Goal: Entertainment & Leisure: Browse casually

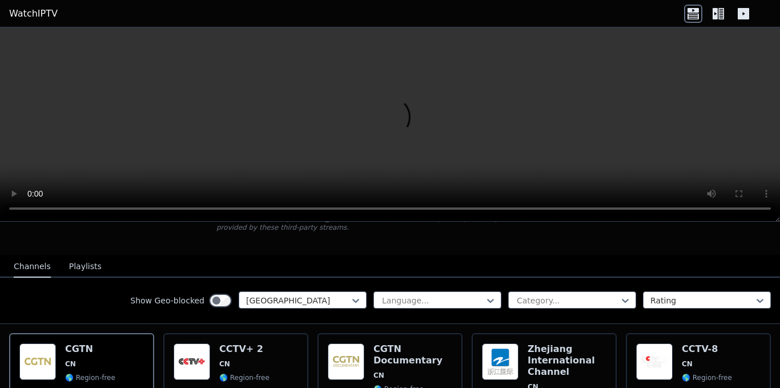
scroll to position [228, 0]
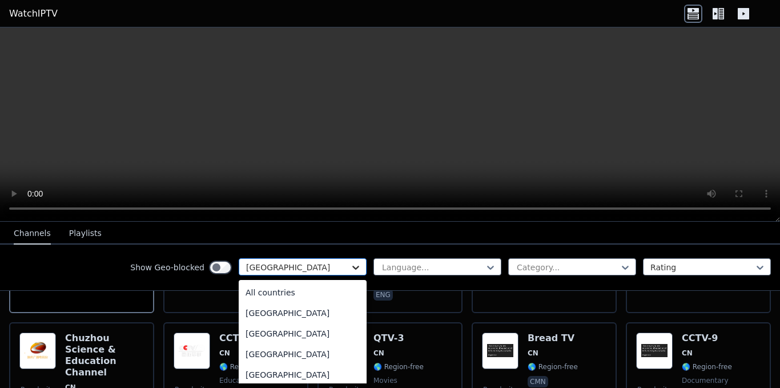
click at [350, 264] on icon at bounding box center [355, 267] width 11 height 11
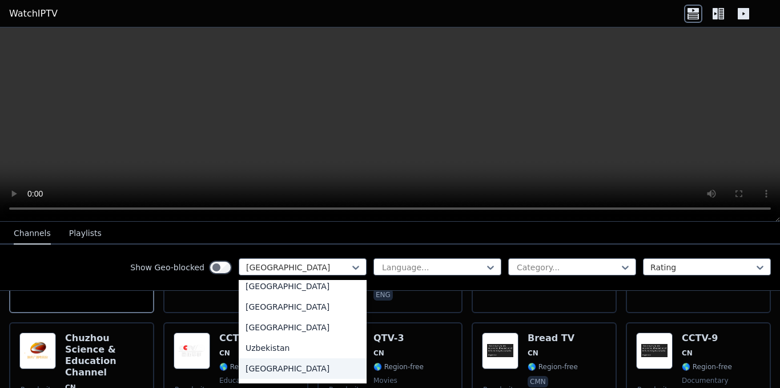
scroll to position [3977, 0]
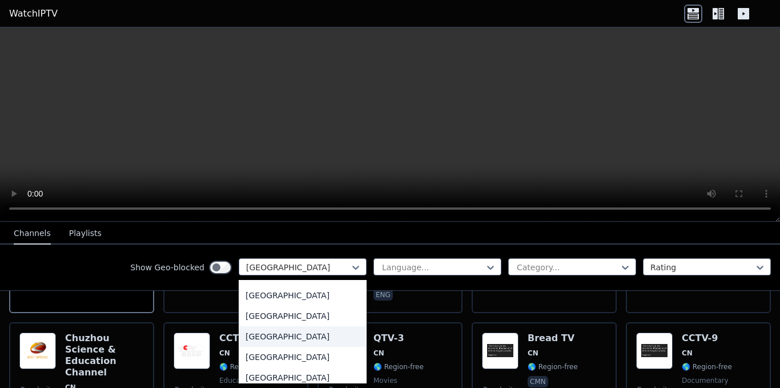
click at [287, 336] on div "United Kingdom" at bounding box center [303, 336] width 128 height 21
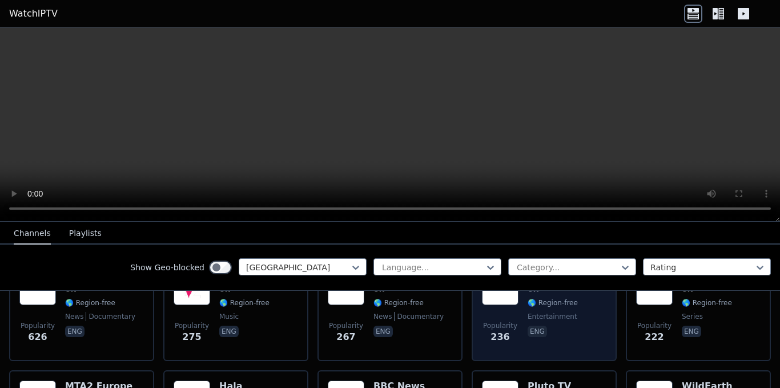
scroll to position [343, 0]
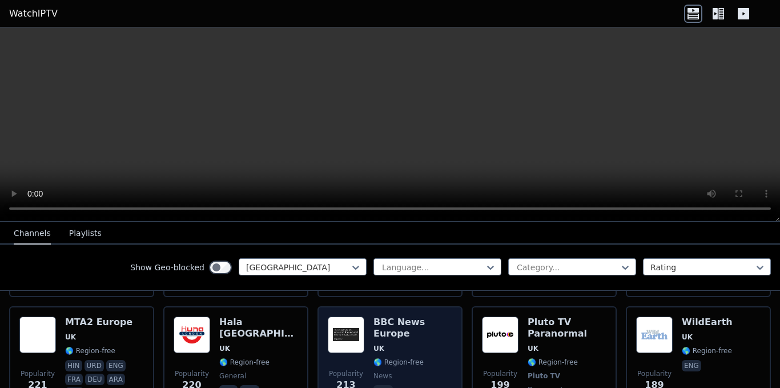
click at [396, 320] on div "BBC News Europe UK 🌎 Region-free news eng" at bounding box center [413, 364] width 79 height 96
click at [356, 320] on img at bounding box center [346, 334] width 37 height 37
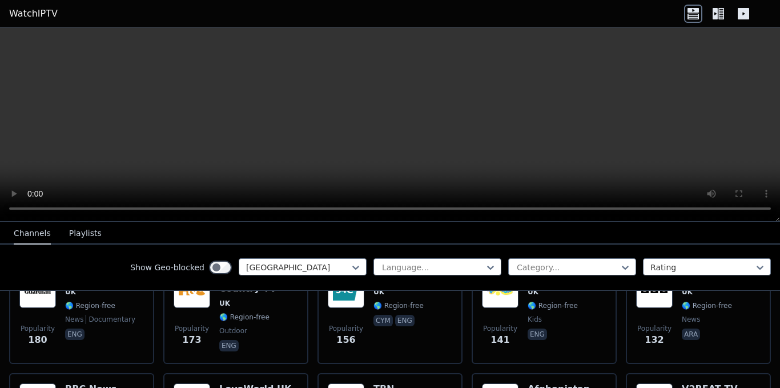
scroll to position [514, 0]
click at [390, 321] on div "S4C UK 🌎 Region-free cym eng" at bounding box center [399, 312] width 50 height 82
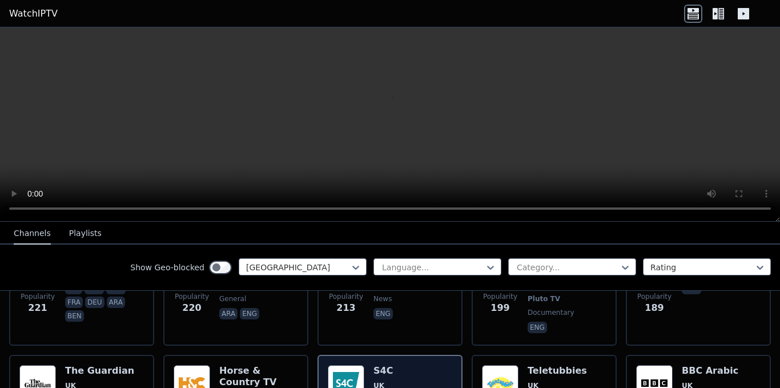
scroll to position [400, 0]
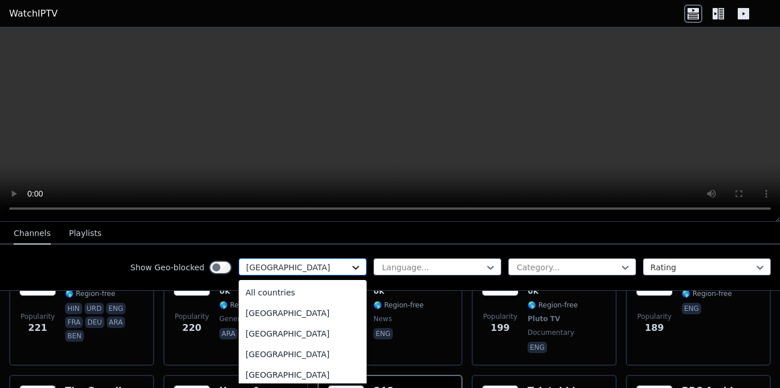
click at [350, 263] on icon at bounding box center [355, 267] width 11 height 11
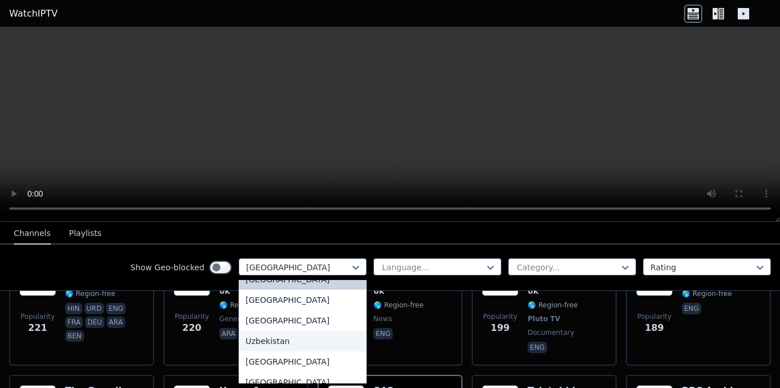
scroll to position [4017, 0]
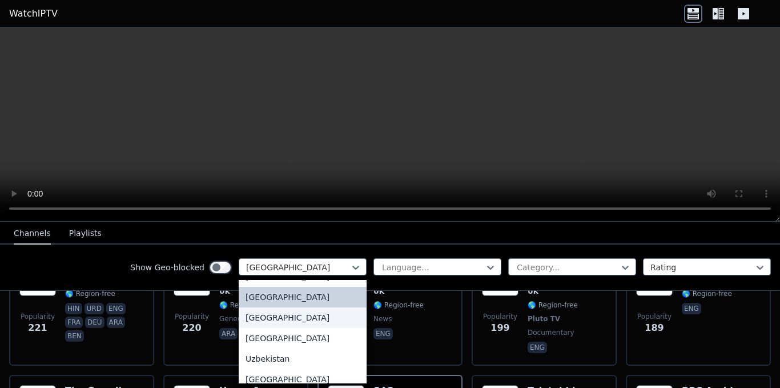
click at [300, 314] on div "United States" at bounding box center [303, 317] width 128 height 21
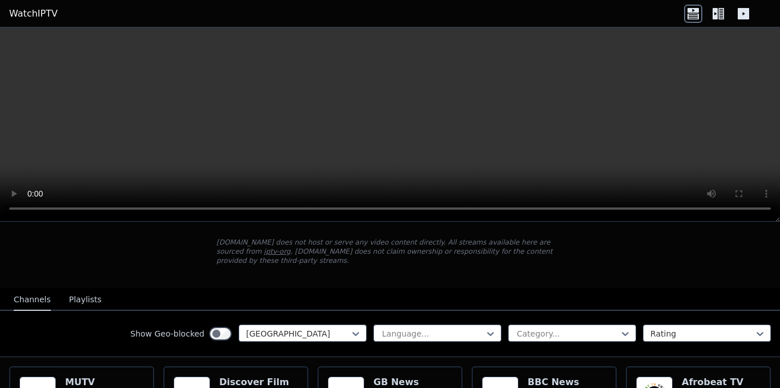
scroll to position [114, 0]
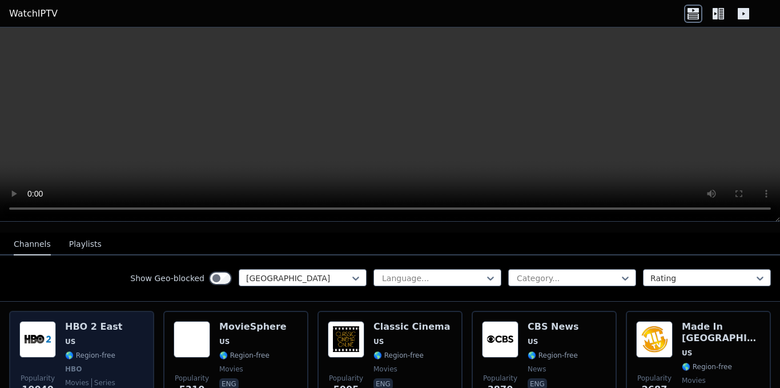
click at [97, 337] on span "US" at bounding box center [93, 341] width 57 height 9
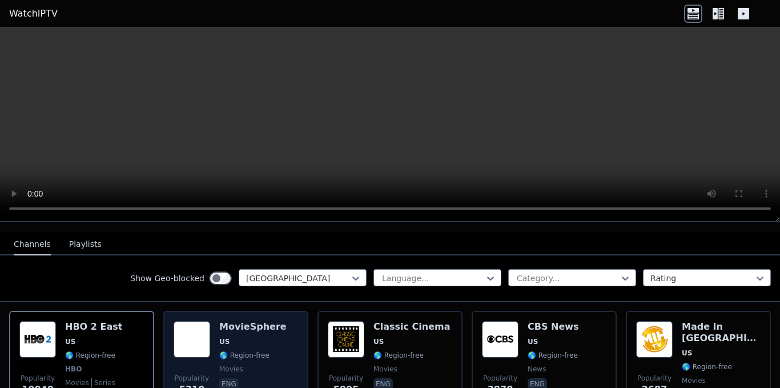
click at [252, 337] on span "US" at bounding box center [252, 341] width 67 height 9
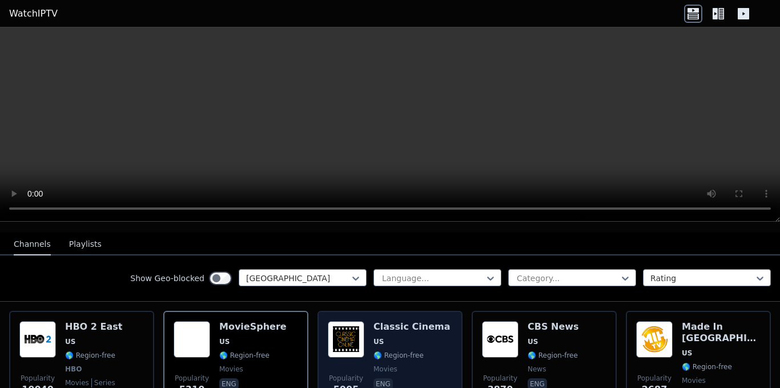
click at [380, 340] on div "Classic Cinema US 🌎 Region-free movies eng" at bounding box center [412, 363] width 77 height 85
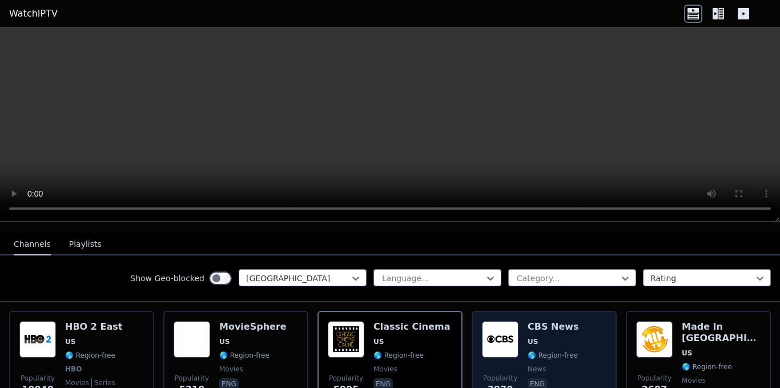
click at [499, 342] on img at bounding box center [500, 339] width 37 height 37
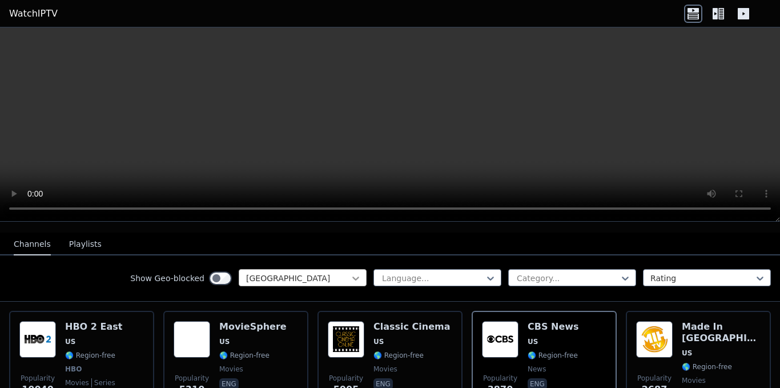
click at [352, 276] on icon at bounding box center [355, 278] width 7 height 4
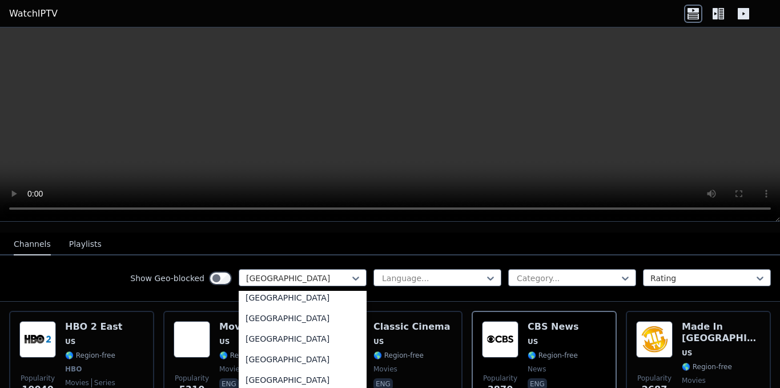
scroll to position [3834, 0]
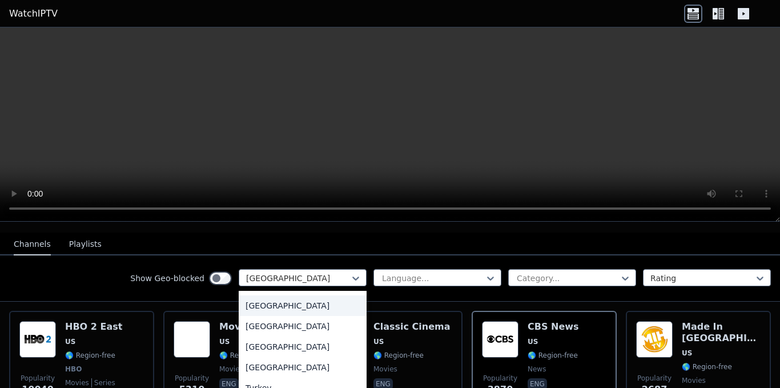
click at [270, 297] on div "[GEOGRAPHIC_DATA]" at bounding box center [303, 305] width 128 height 21
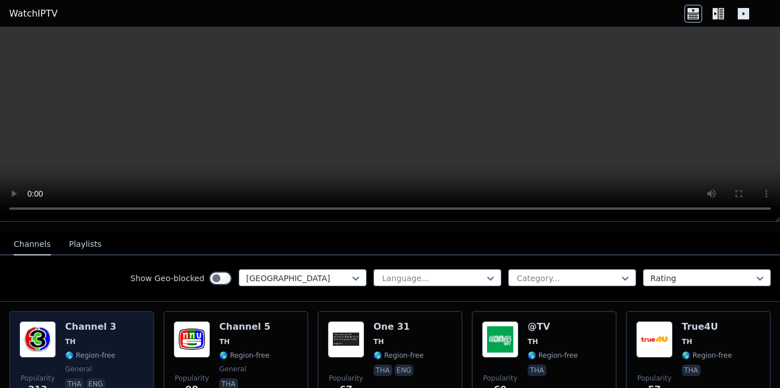
click at [41, 331] on img at bounding box center [37, 339] width 37 height 37
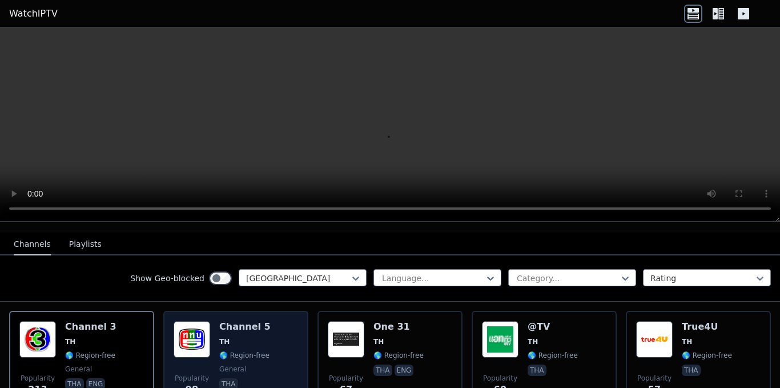
click at [215, 334] on div "Popularity 98 Channel 5 TH 🌎 Region-free general tha" at bounding box center [236, 362] width 125 height 82
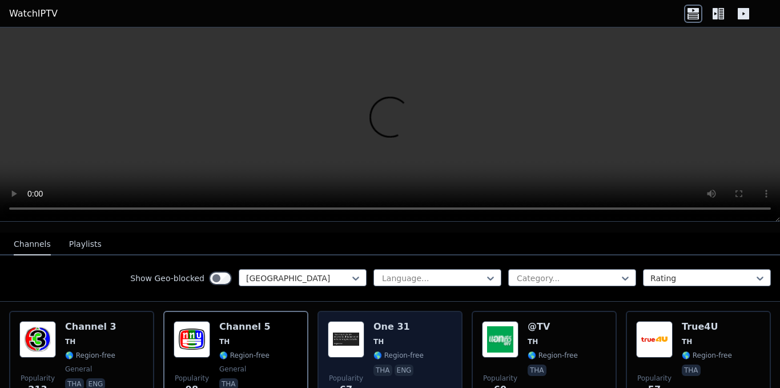
click at [366, 329] on div "Popularity 67 One 31 TH 🌎 Region-free tha eng" at bounding box center [390, 362] width 125 height 82
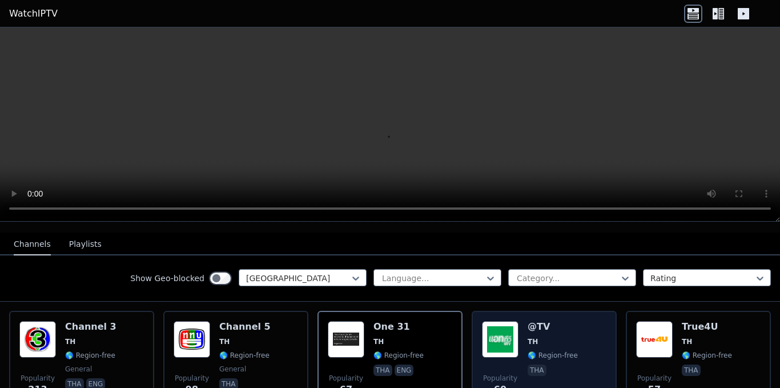
click at [556, 337] on span "TH" at bounding box center [553, 341] width 50 height 9
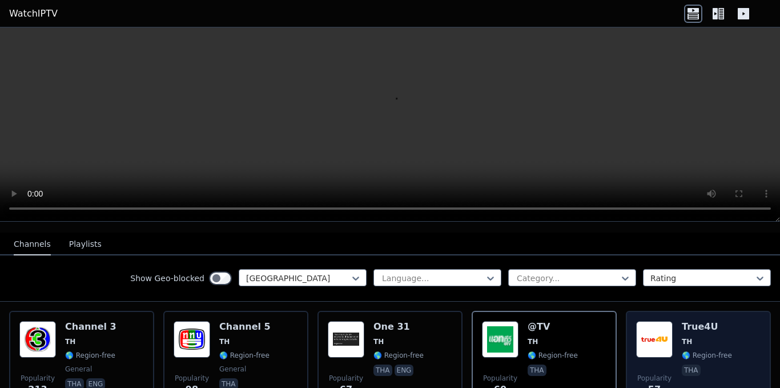
click at [669, 332] on div "Popularity 57 True4U TH 🌎 Region-free tha" at bounding box center [698, 362] width 125 height 82
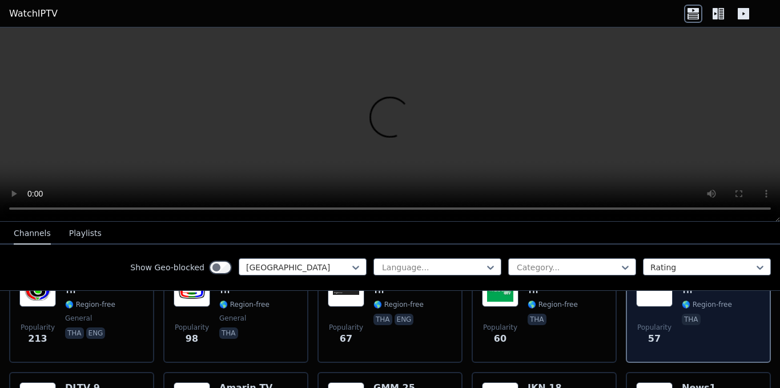
scroll to position [228, 0]
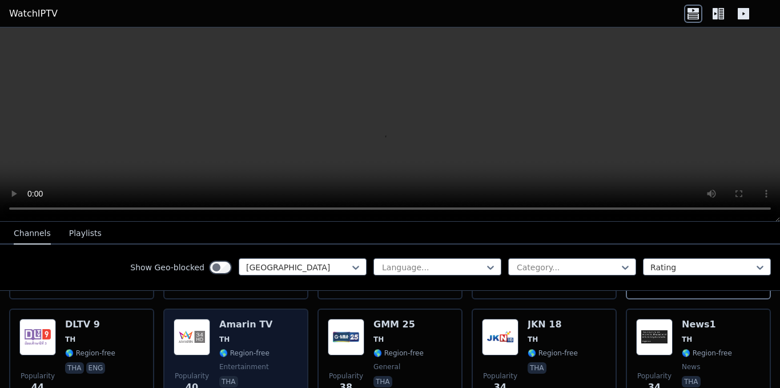
click at [193, 333] on img at bounding box center [192, 337] width 37 height 37
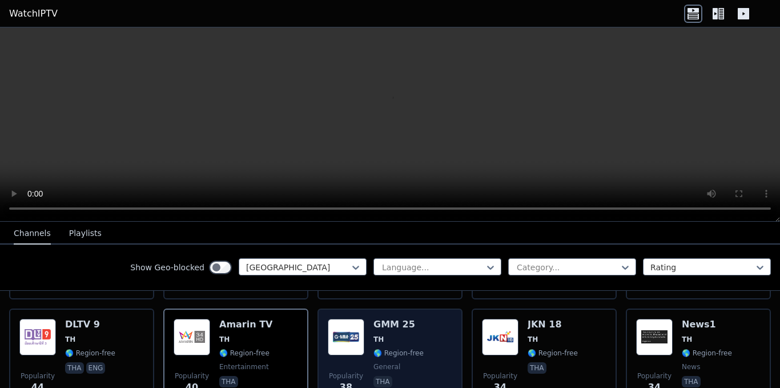
click at [351, 322] on img at bounding box center [346, 337] width 37 height 37
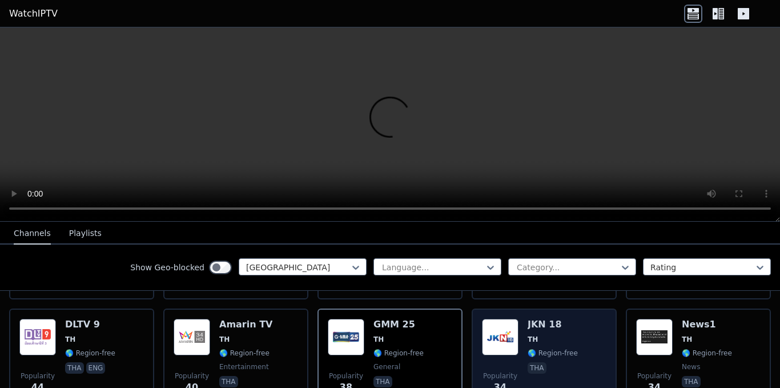
click at [496, 327] on img at bounding box center [500, 337] width 37 height 37
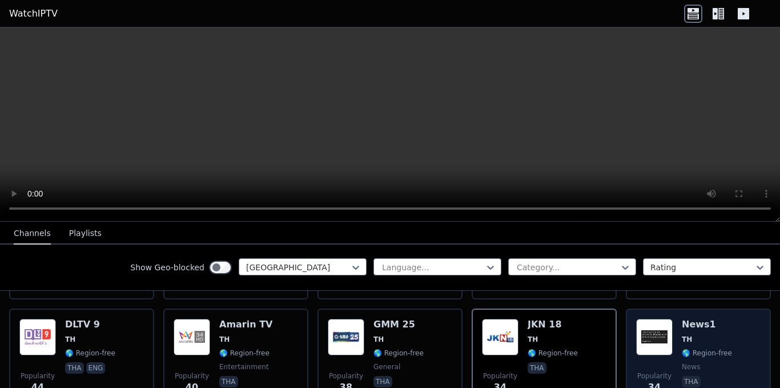
click at [664, 325] on img at bounding box center [654, 337] width 37 height 37
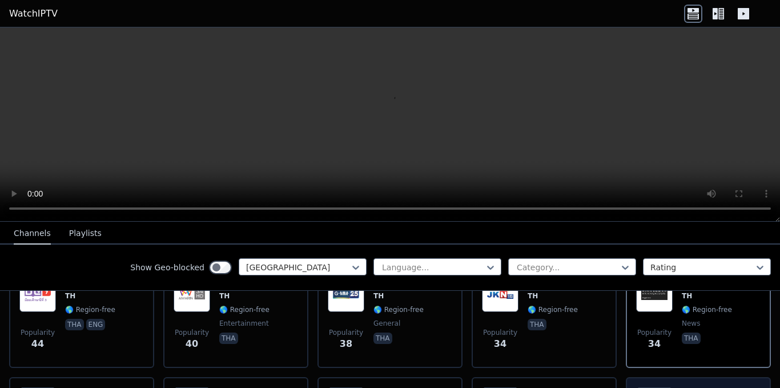
scroll to position [343, 0]
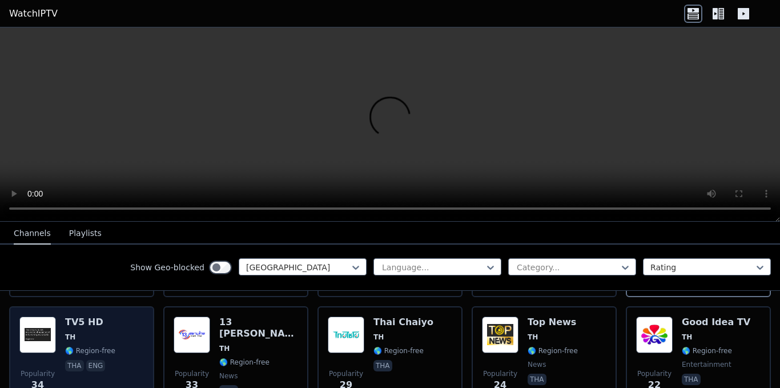
click at [98, 333] on div "TV5 HD TH 🌎 Region-free tha eng" at bounding box center [90, 357] width 50 height 82
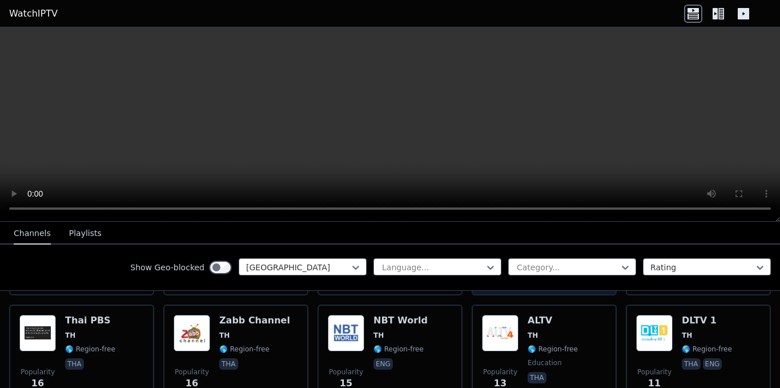
scroll to position [571, 0]
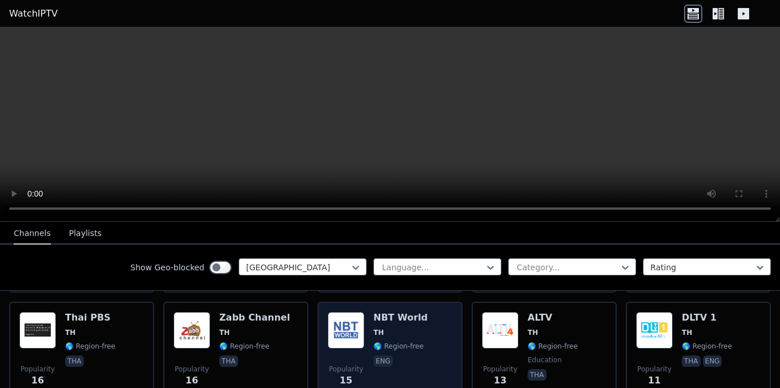
click at [382, 342] on span "🌎 Region-free" at bounding box center [399, 346] width 50 height 9
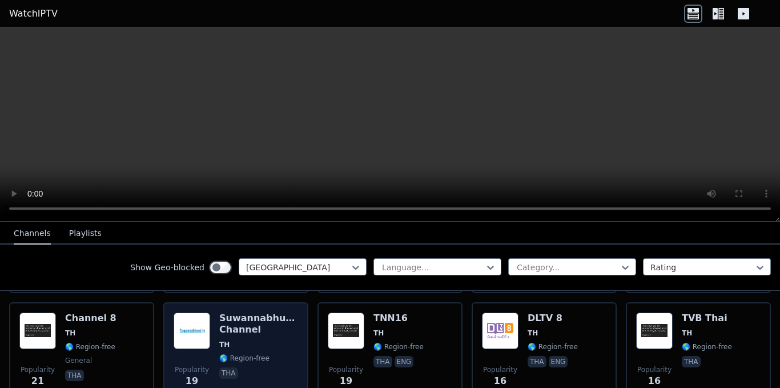
scroll to position [514, 0]
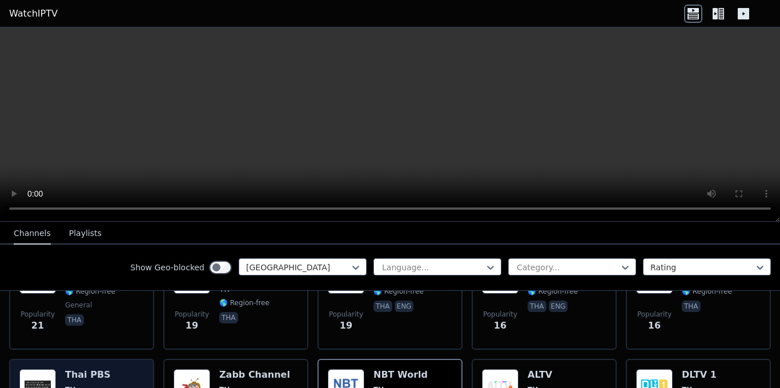
click at [531, 263] on div at bounding box center [568, 267] width 104 height 11
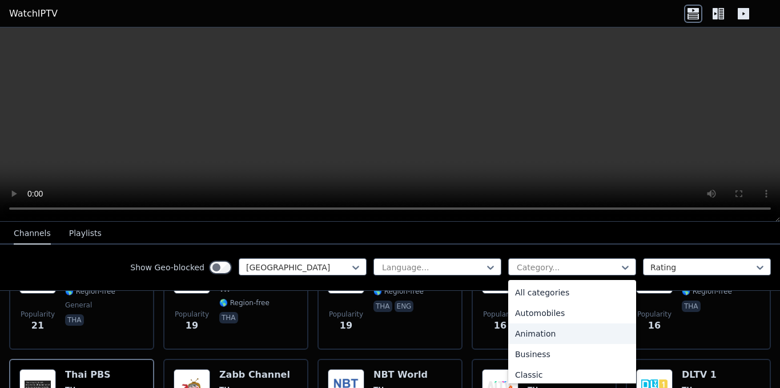
click at [546, 330] on div "Animation" at bounding box center [572, 333] width 128 height 21
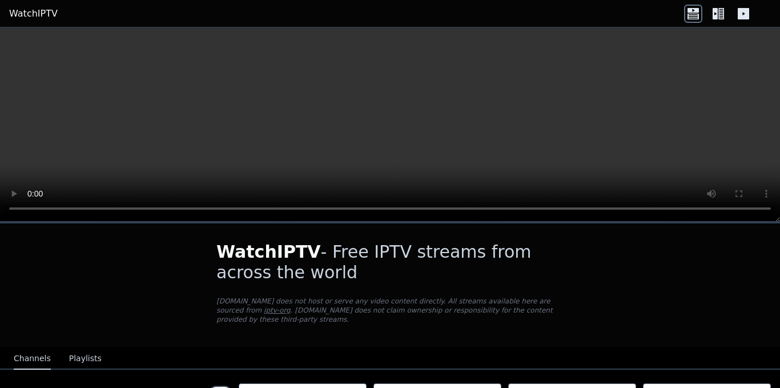
scroll to position [75, 0]
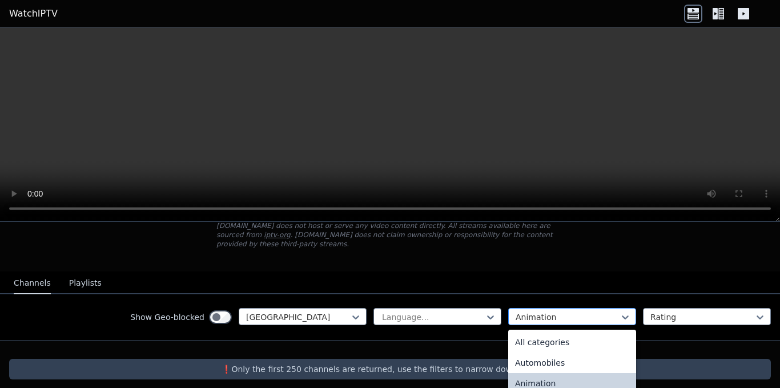
click at [548, 311] on div at bounding box center [568, 316] width 104 height 11
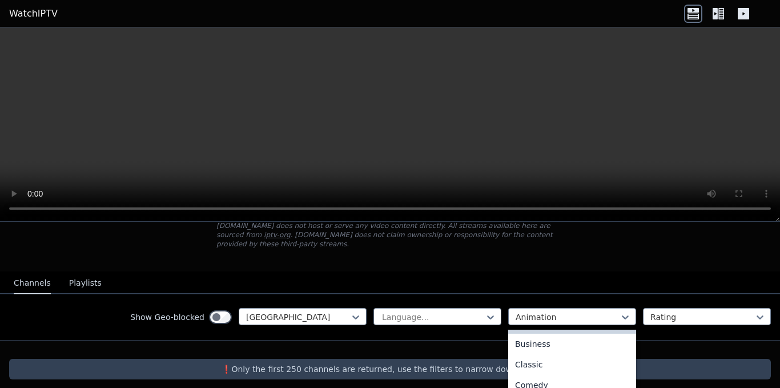
scroll to position [114, 0]
click at [548, 382] on div "Documentary" at bounding box center [572, 392] width 128 height 21
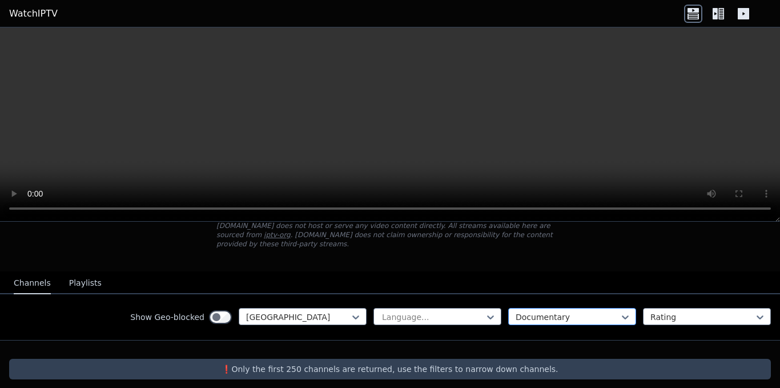
click at [550, 311] on div at bounding box center [568, 316] width 104 height 11
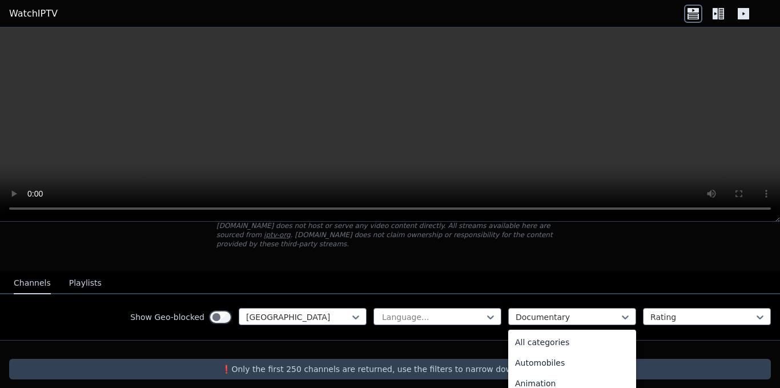
scroll to position [23, 0]
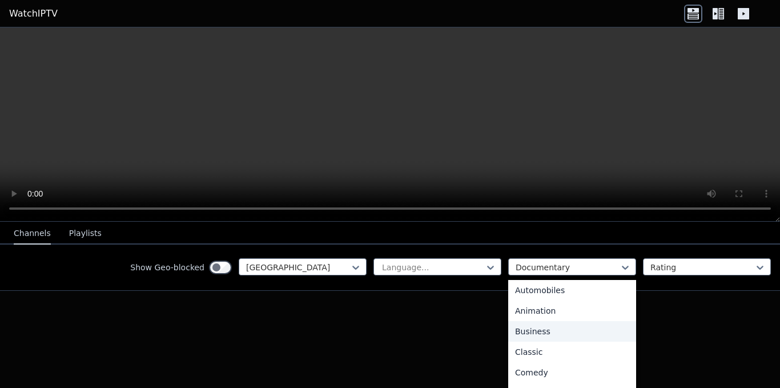
click at [528, 326] on div "Business" at bounding box center [572, 331] width 128 height 21
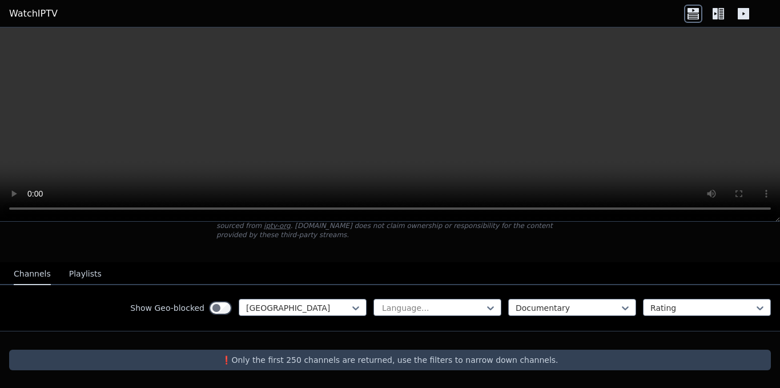
scroll to position [75, 0]
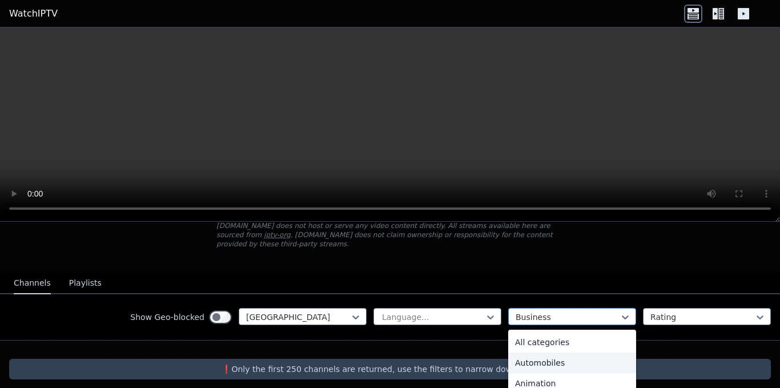
scroll to position [117, 0]
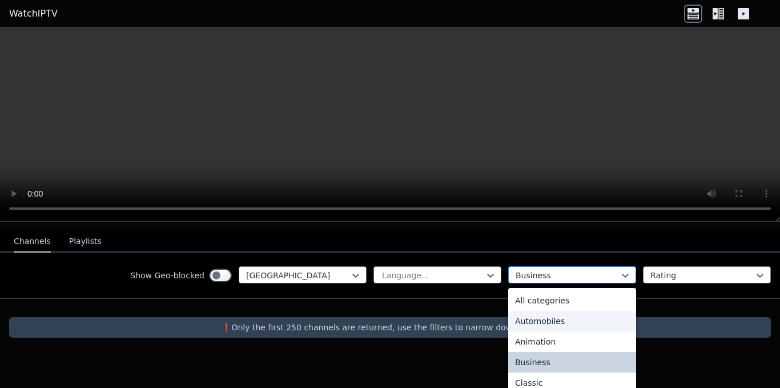
click at [538, 283] on div "option Business, selected. 27 results available. Use Up and Down to choose opti…" at bounding box center [572, 274] width 128 height 17
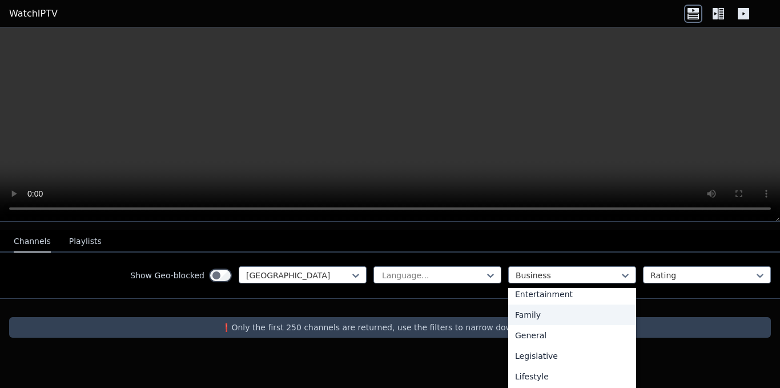
scroll to position [228, 0]
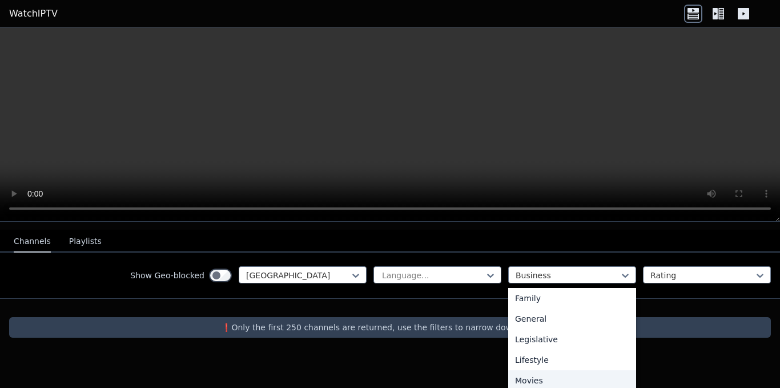
click at [537, 370] on div "Movies" at bounding box center [572, 380] width 128 height 21
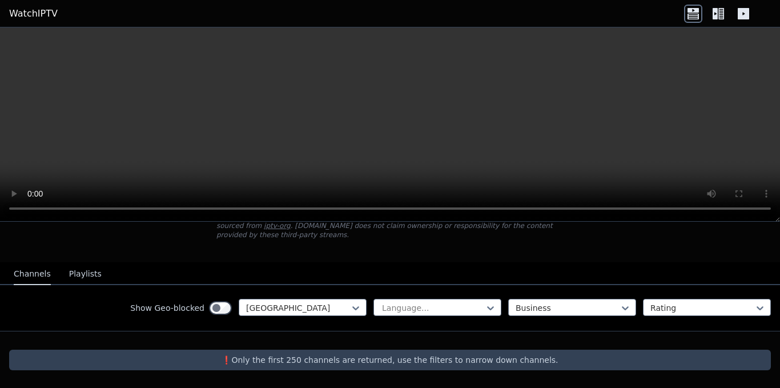
scroll to position [75, 0]
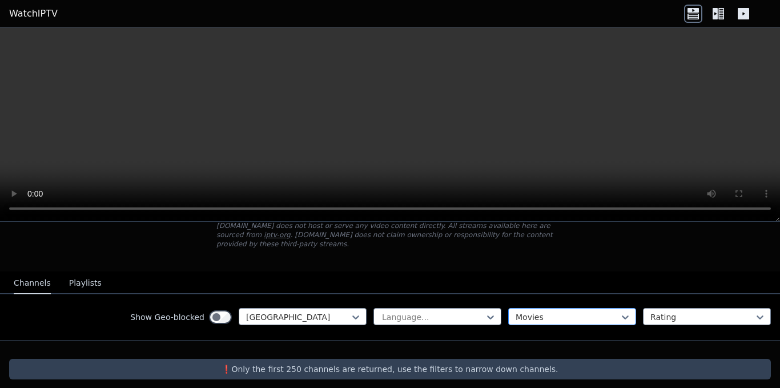
scroll to position [111, 0]
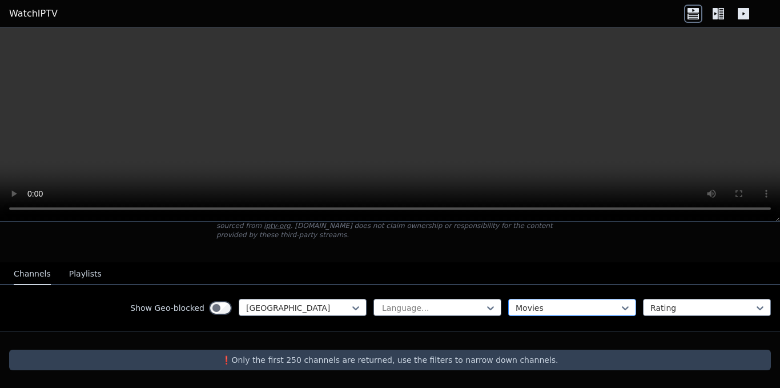
click at [544, 310] on div "option Movies, selected. Movies" at bounding box center [572, 307] width 128 height 17
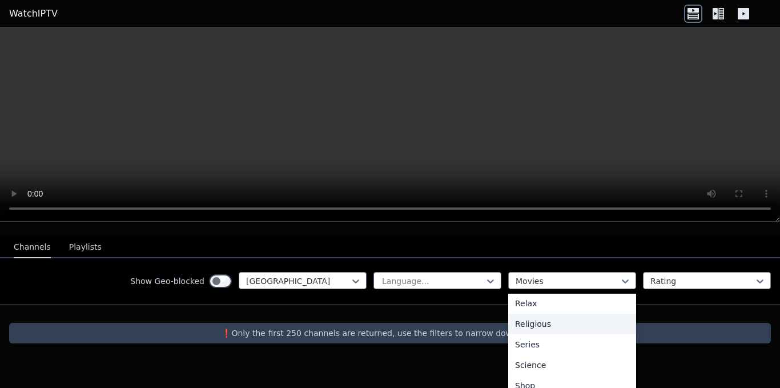
scroll to position [456, 0]
click at [544, 375] on div "Weather" at bounding box center [572, 385] width 128 height 21
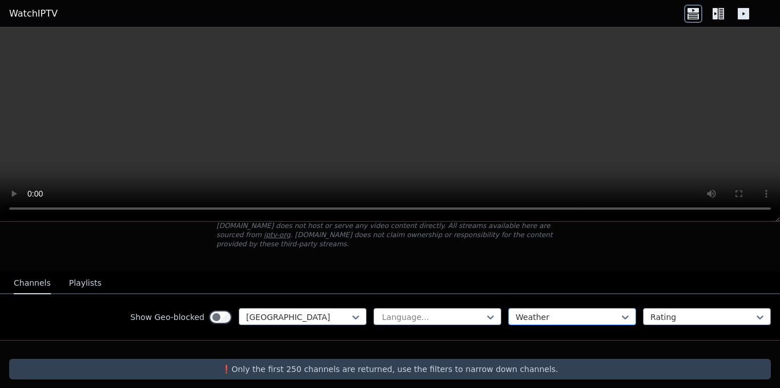
click at [545, 308] on div "option Weather, selected. Weather" at bounding box center [572, 316] width 128 height 17
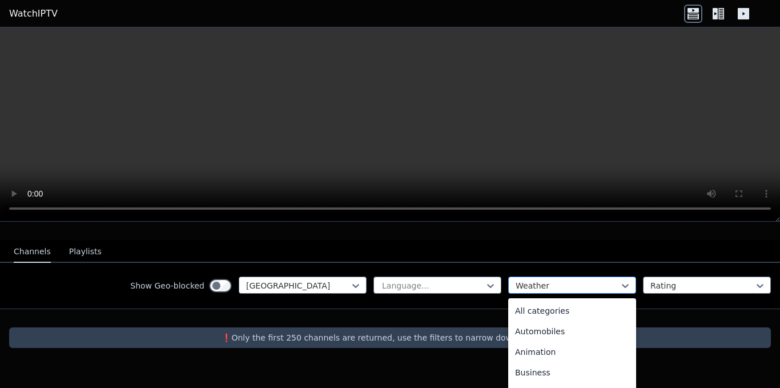
scroll to position [388, 0]
click at [546, 304] on div "Relax" at bounding box center [572, 313] width 128 height 21
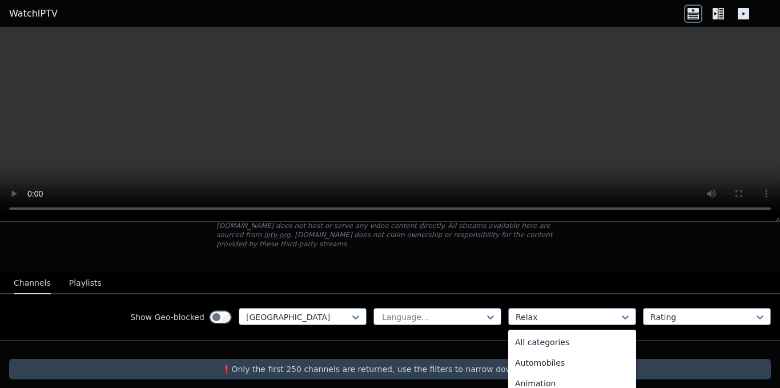
scroll to position [107, 0]
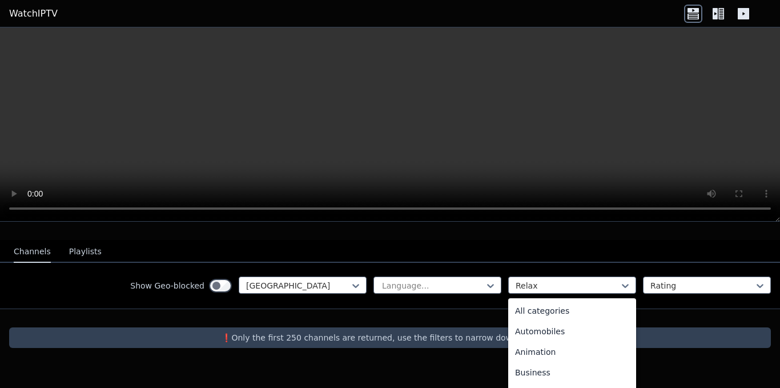
click at [546, 294] on div "option Relax, selected. 27 results available. Use Up and Down to choose options…" at bounding box center [572, 284] width 128 height 17
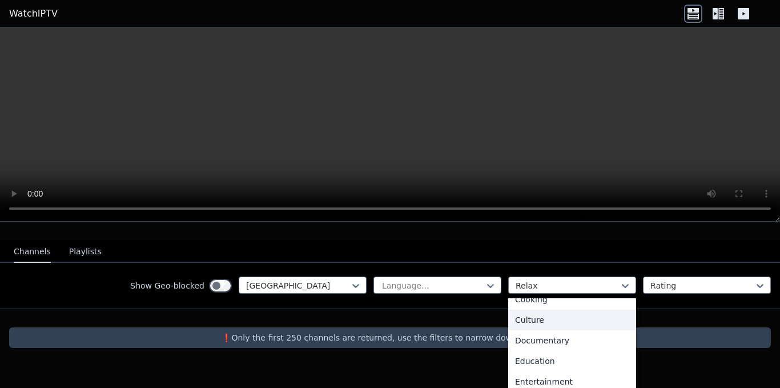
scroll to position [0, 0]
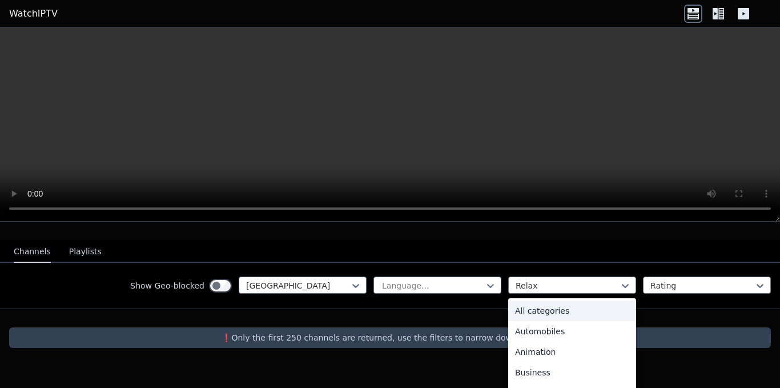
click at [555, 303] on div "All categories" at bounding box center [572, 310] width 128 height 21
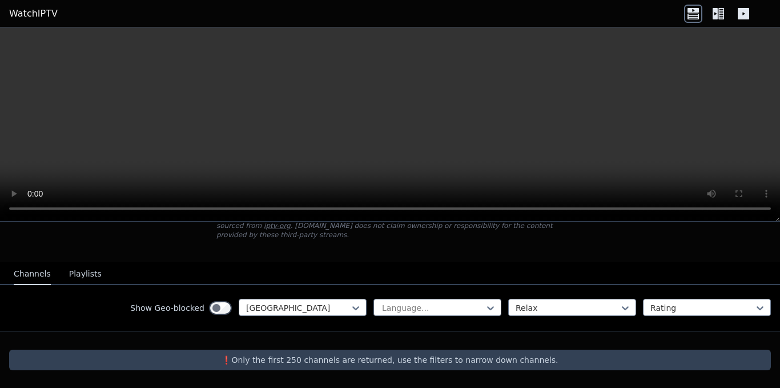
scroll to position [75, 0]
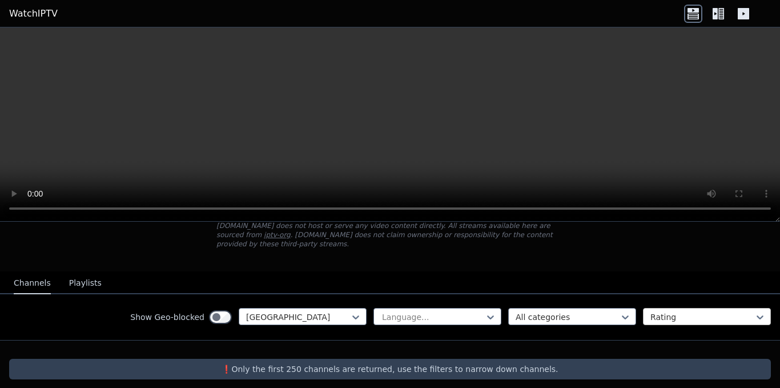
scroll to position [107, 0]
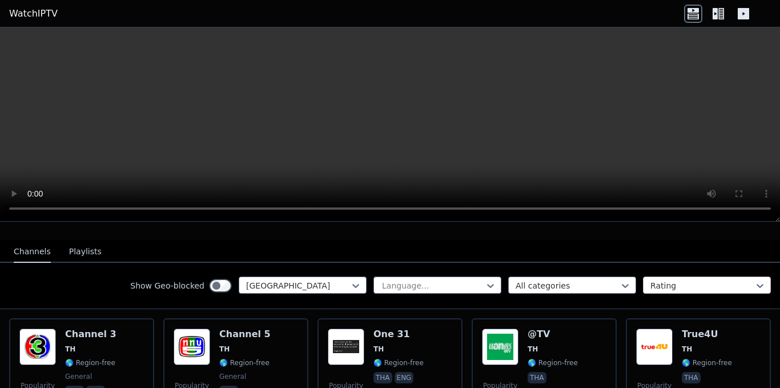
click at [669, 280] on div at bounding box center [703, 285] width 104 height 11
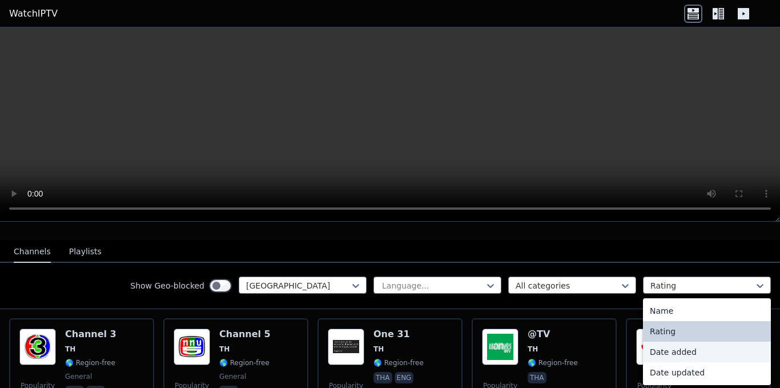
click at [672, 342] on div "Date added" at bounding box center [707, 352] width 128 height 21
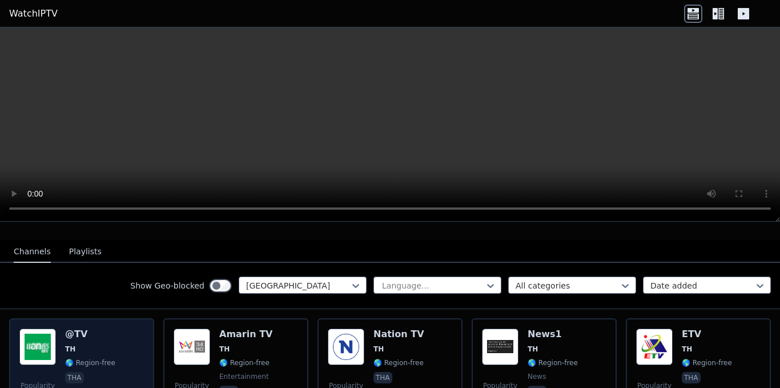
click at [82, 347] on div "@TV TH 🌎 Region-free tha" at bounding box center [90, 369] width 50 height 82
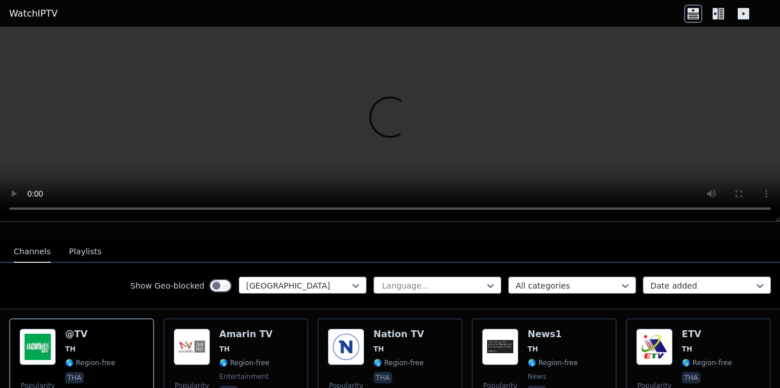
click at [652, 280] on div at bounding box center [703, 285] width 104 height 11
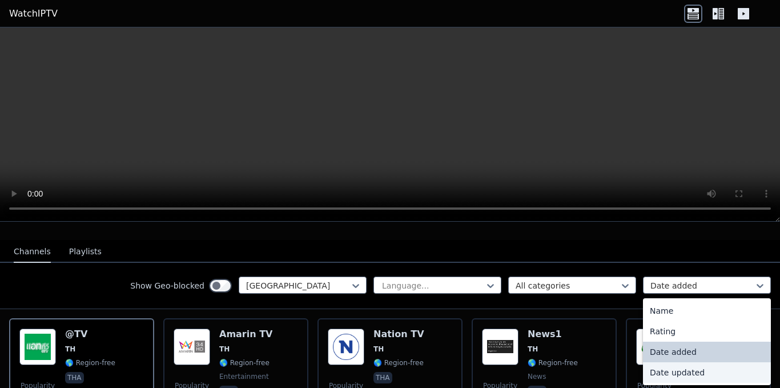
click at [667, 367] on div "Date updated" at bounding box center [707, 372] width 128 height 21
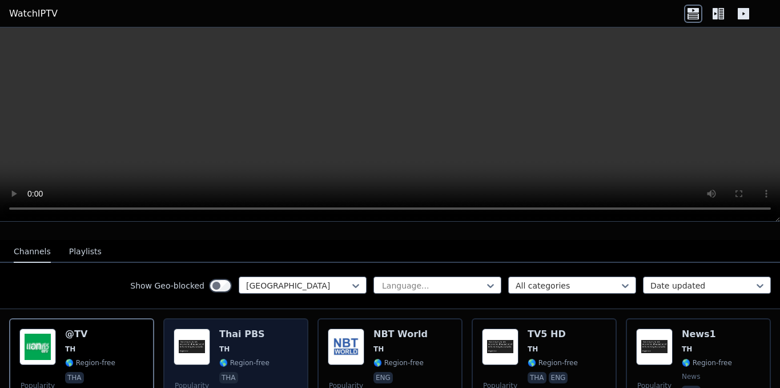
click at [206, 344] on img at bounding box center [192, 346] width 37 height 37
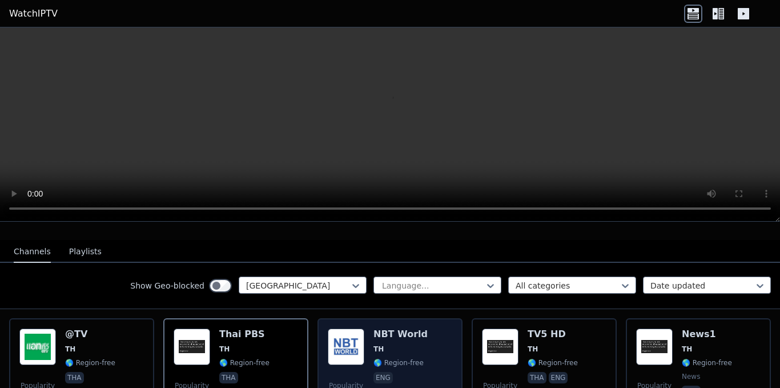
click at [362, 339] on div "Popularity 16 NBT World TH 🌎 Region-free eng" at bounding box center [390, 369] width 125 height 82
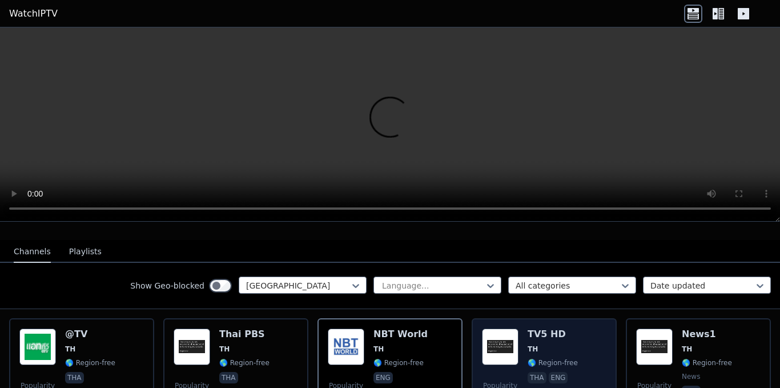
click at [518, 339] on div "Popularity 35 TV5 HD TH 🌎 Region-free tha eng" at bounding box center [544, 369] width 125 height 82
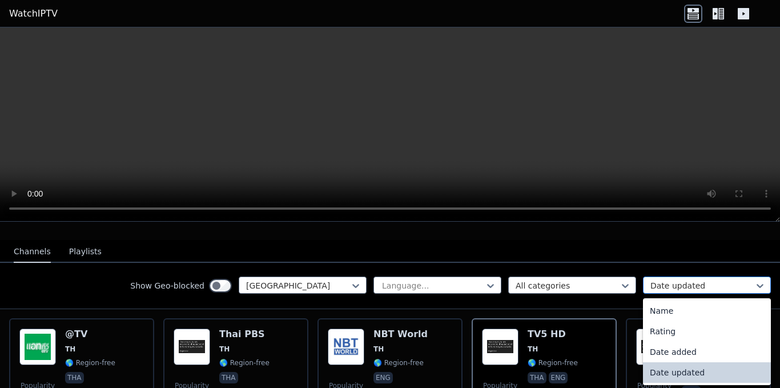
click at [664, 280] on div at bounding box center [703, 285] width 104 height 11
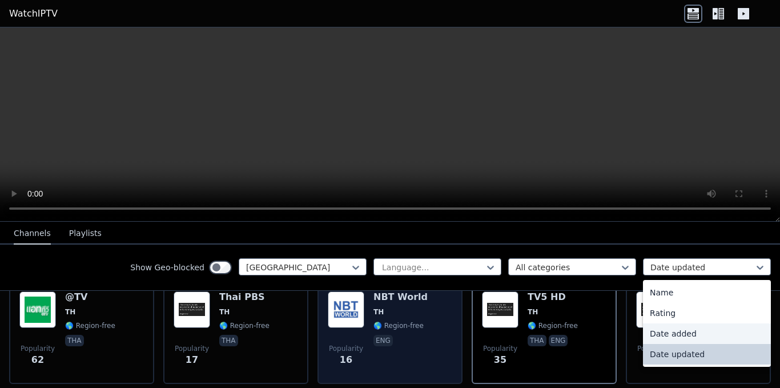
scroll to position [164, 0]
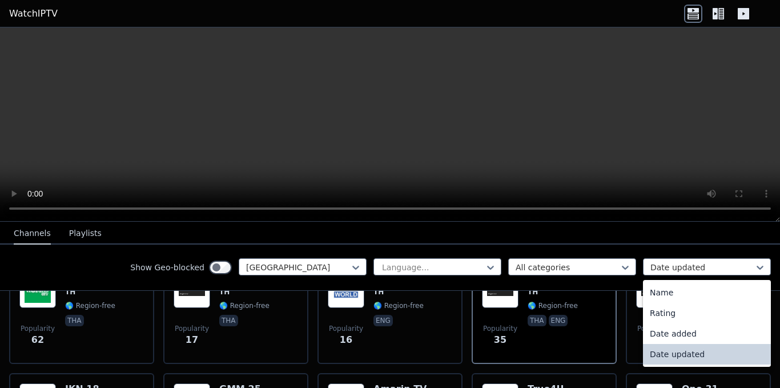
click at [667, 355] on div "Date updated" at bounding box center [707, 354] width 128 height 21
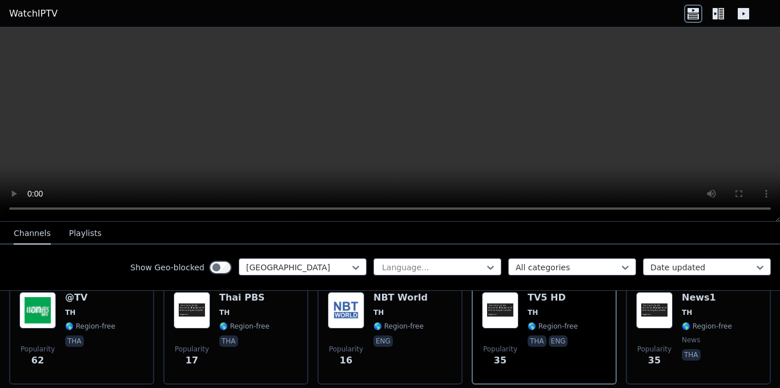
scroll to position [107, 0]
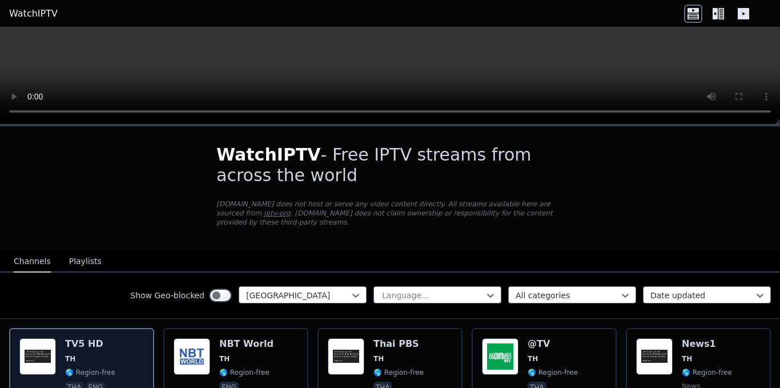
click at [87, 354] on span "TH" at bounding box center [90, 358] width 50 height 9
click at [89, 354] on span "TH" at bounding box center [90, 358] width 50 height 9
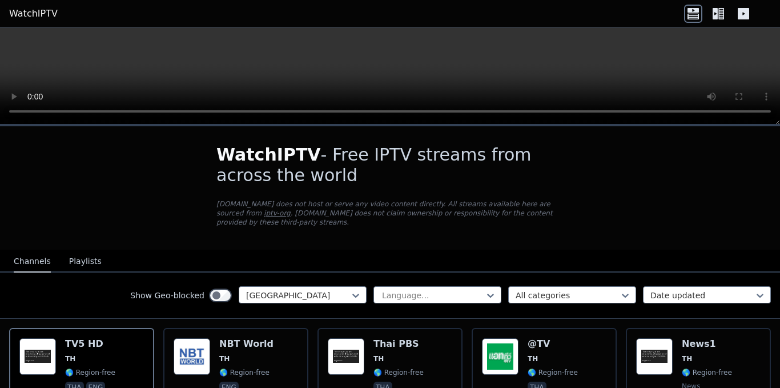
click at [592, 76] on video at bounding box center [390, 75] width 780 height 97
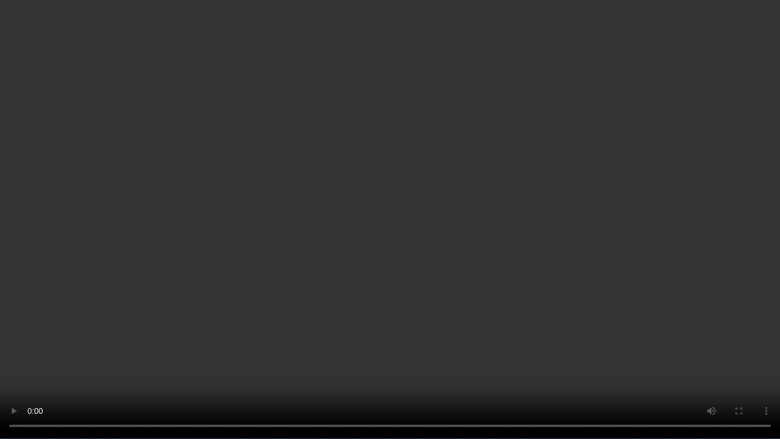
click at [483, 179] on video at bounding box center [390, 219] width 780 height 439
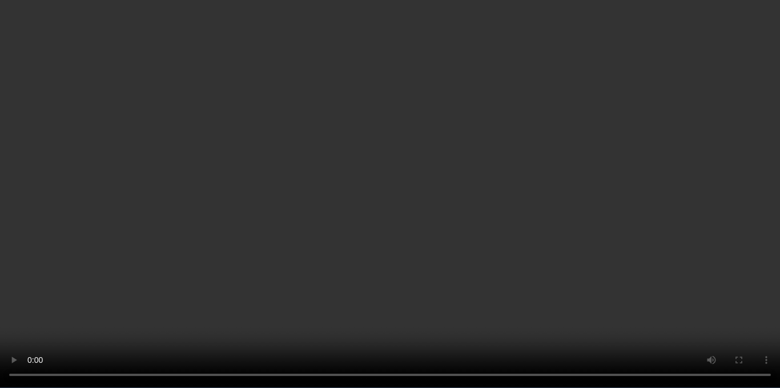
scroll to position [57, 0]
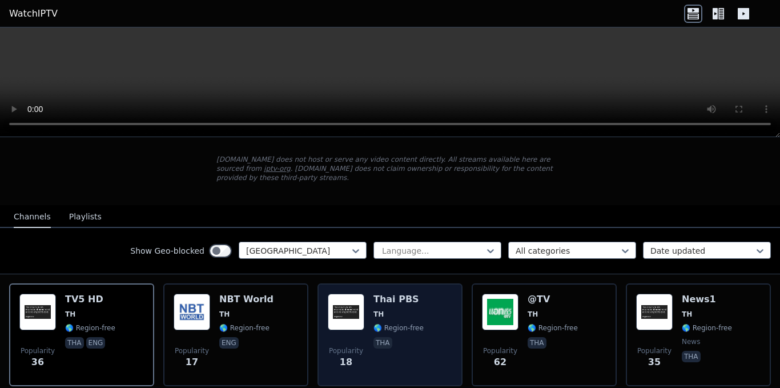
click at [383, 323] on span "🌎 Region-free" at bounding box center [399, 327] width 50 height 9
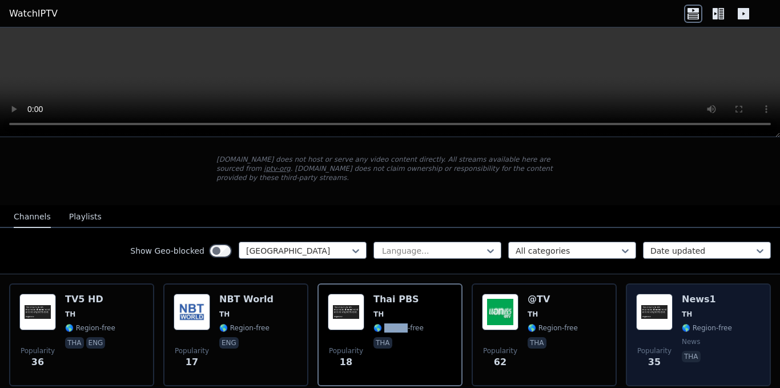
click at [644, 307] on img at bounding box center [654, 312] width 37 height 37
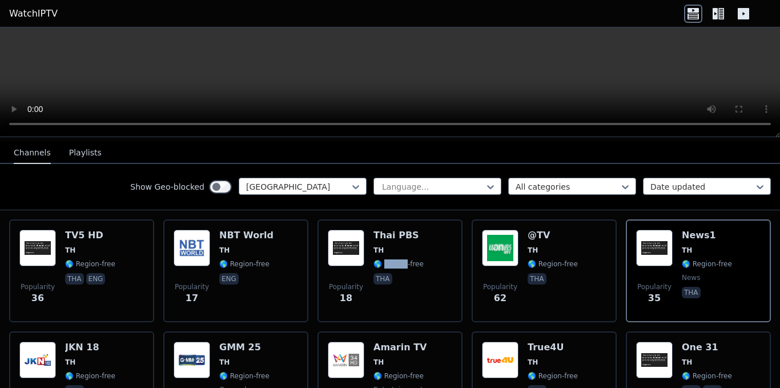
scroll to position [286, 0]
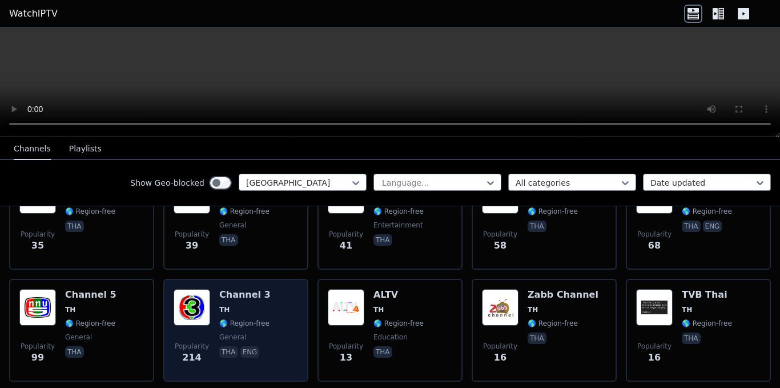
click at [198, 305] on img at bounding box center [192, 307] width 37 height 37
click at [199, 306] on img at bounding box center [192, 307] width 37 height 37
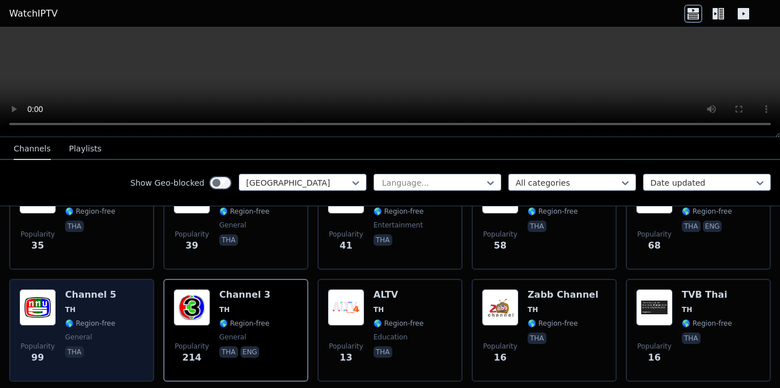
click at [94, 319] on span "🌎 Region-free" at bounding box center [90, 323] width 50 height 9
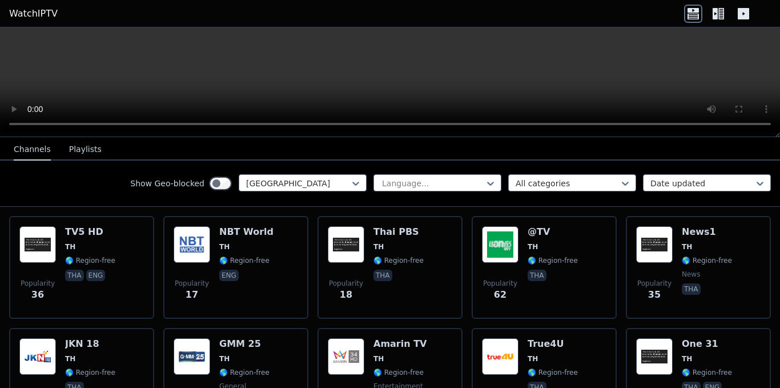
scroll to position [114, 0]
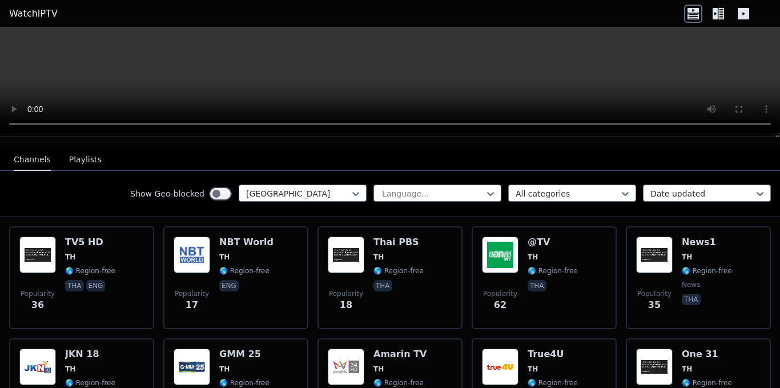
click at [714, 12] on icon at bounding box center [715, 13] width 5 height 11
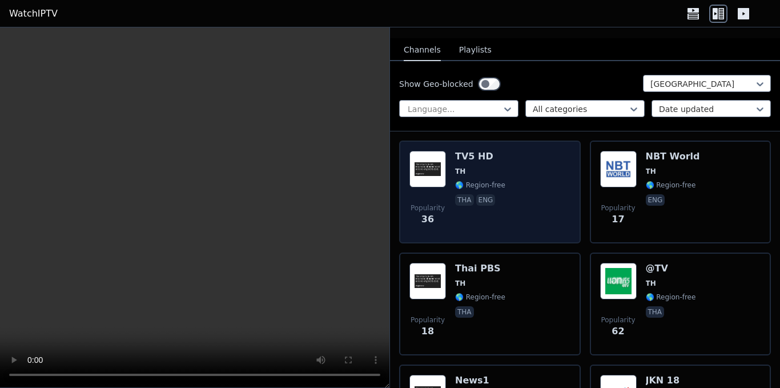
click at [504, 155] on div "Popularity 36 TV5 HD TH 🌎 Region-free tha eng" at bounding box center [490, 192] width 161 height 82
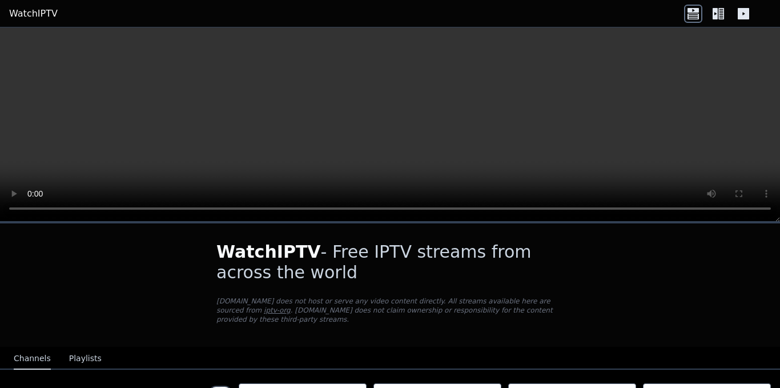
click at [717, 15] on icon at bounding box center [715, 13] width 5 height 11
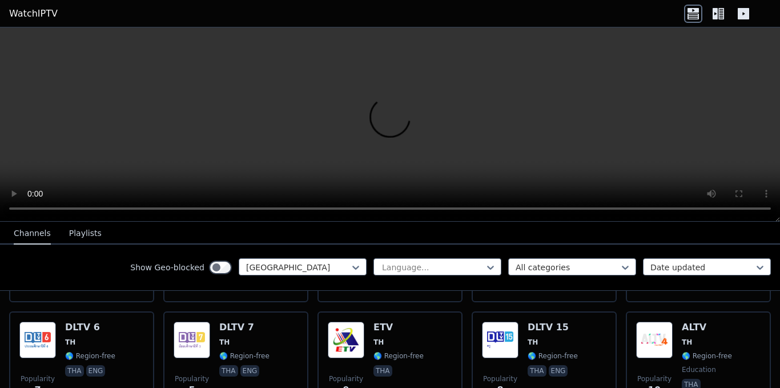
scroll to position [571, 0]
